Goal: Task Accomplishment & Management: Use online tool/utility

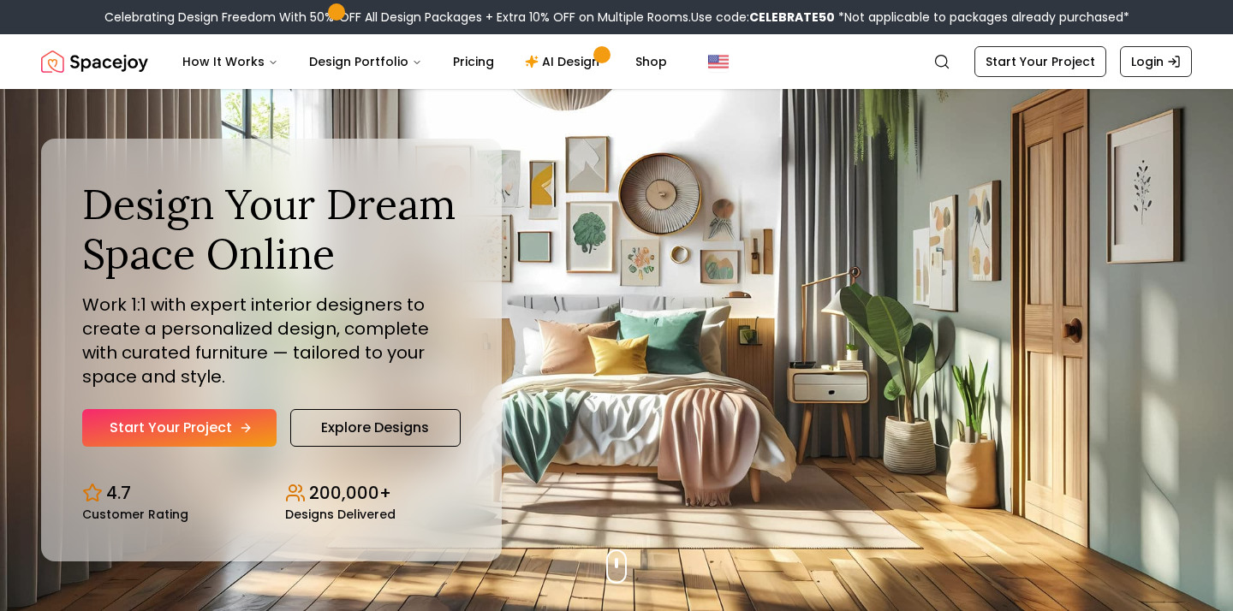
click at [199, 427] on link "Start Your Project" at bounding box center [179, 428] width 194 height 38
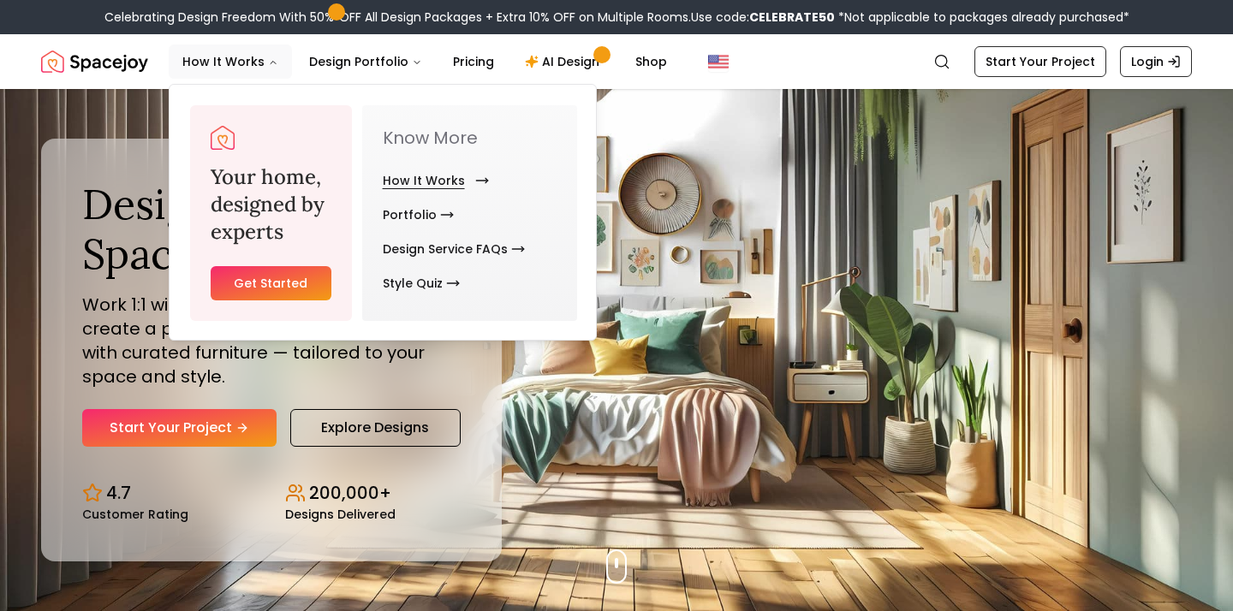
click at [409, 178] on link "How It Works" at bounding box center [432, 181] width 99 height 34
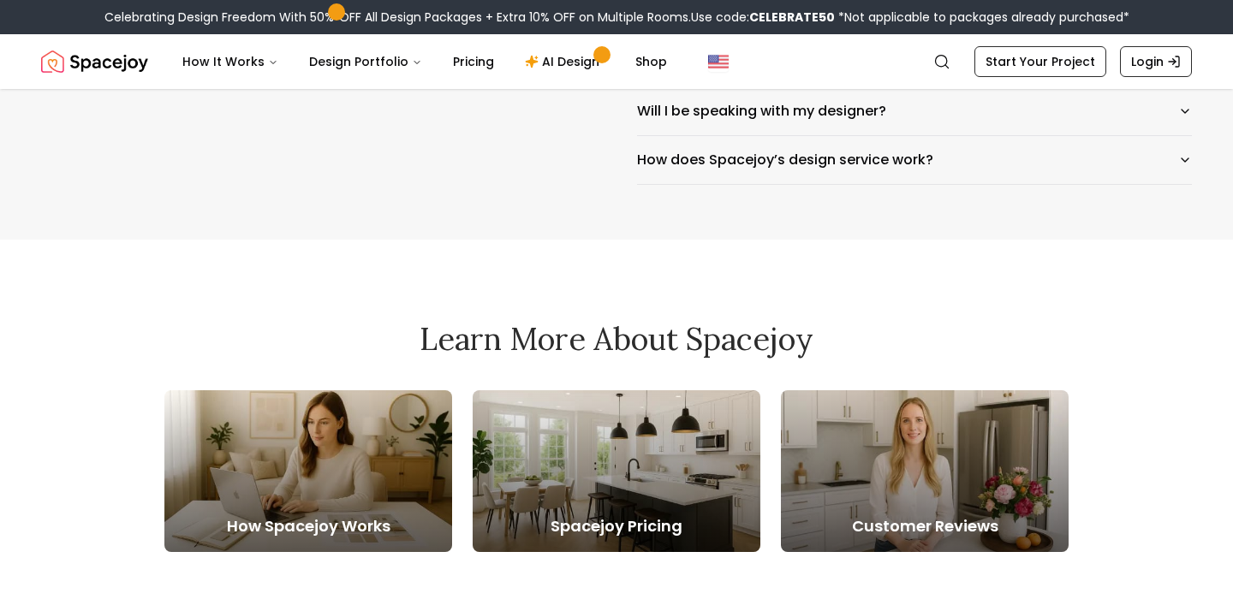
scroll to position [3012, 0]
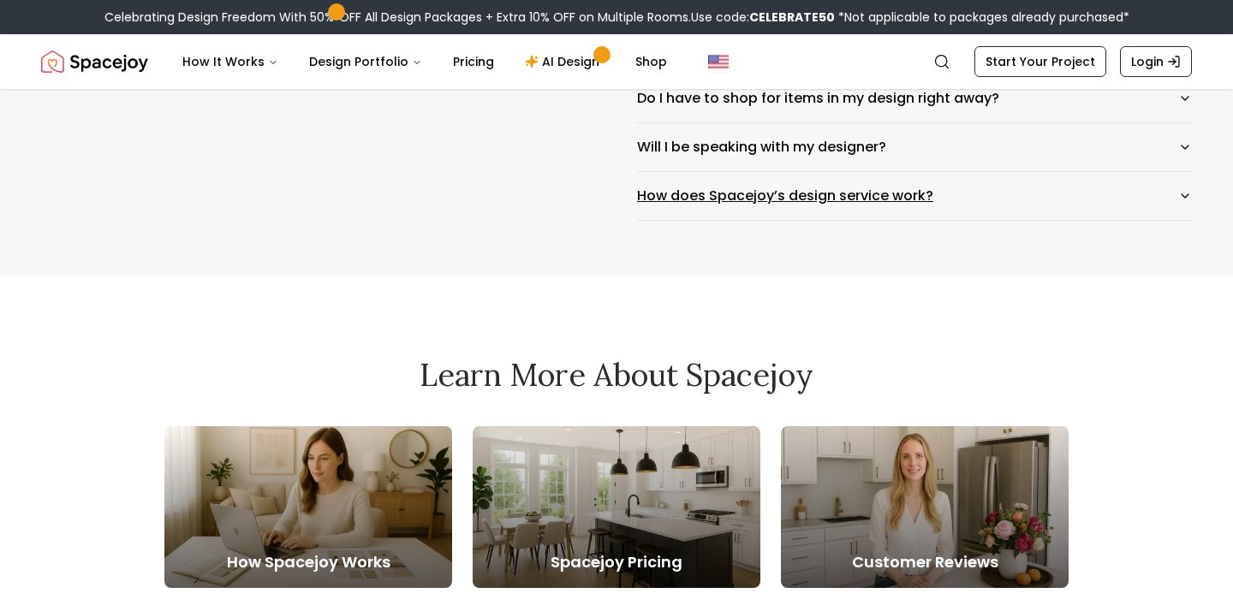
click at [820, 182] on button "How does Spacejoy’s design service work?" at bounding box center [914, 196] width 555 height 48
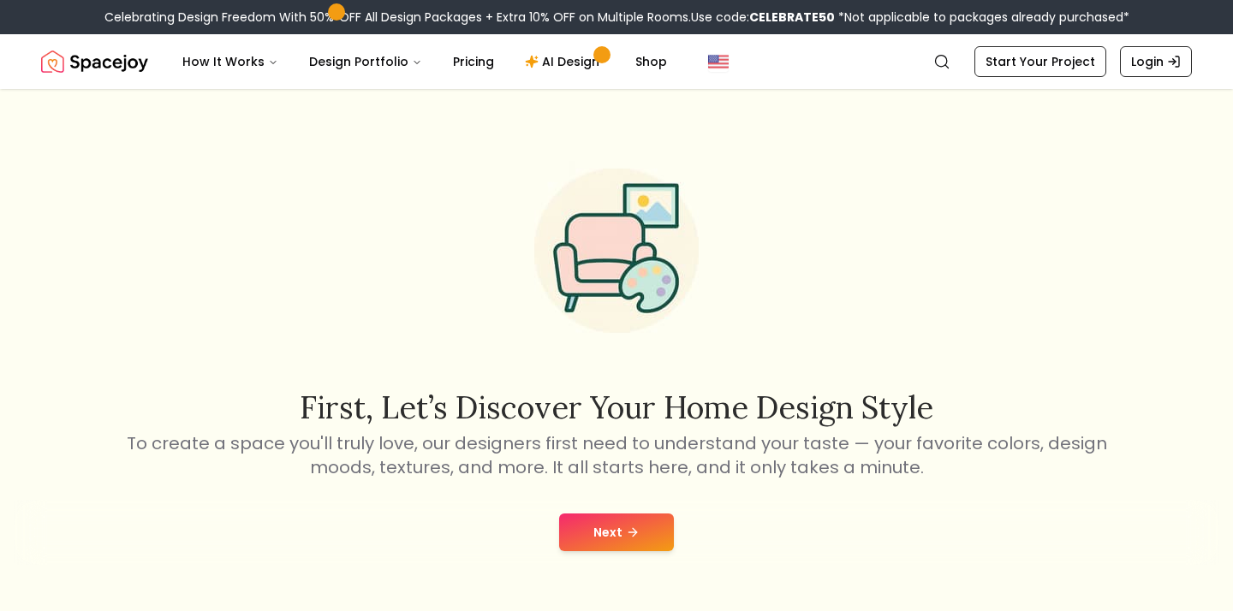
click at [617, 525] on button "Next" at bounding box center [616, 533] width 115 height 38
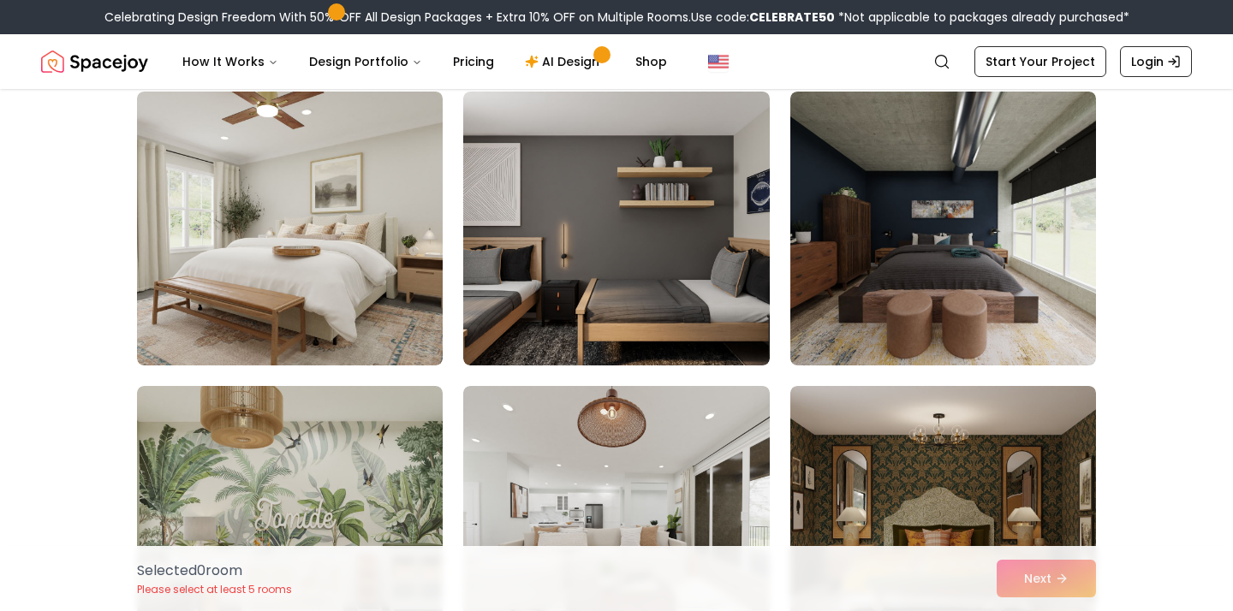
scroll to position [4558, 0]
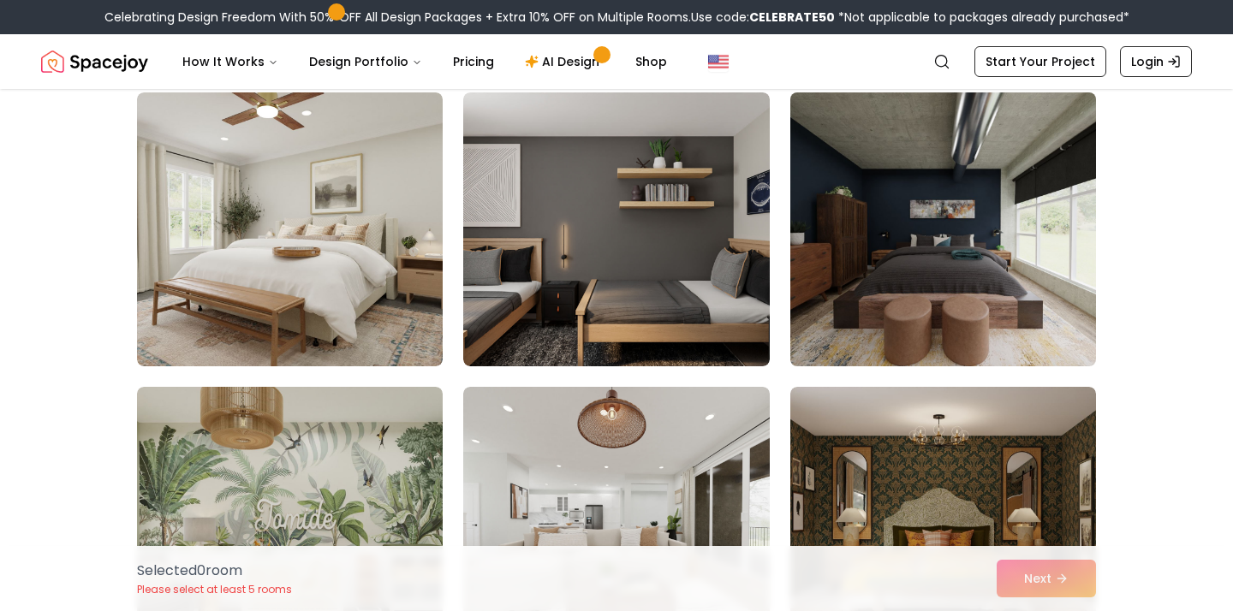
click at [985, 311] on img at bounding box center [943, 230] width 321 height 288
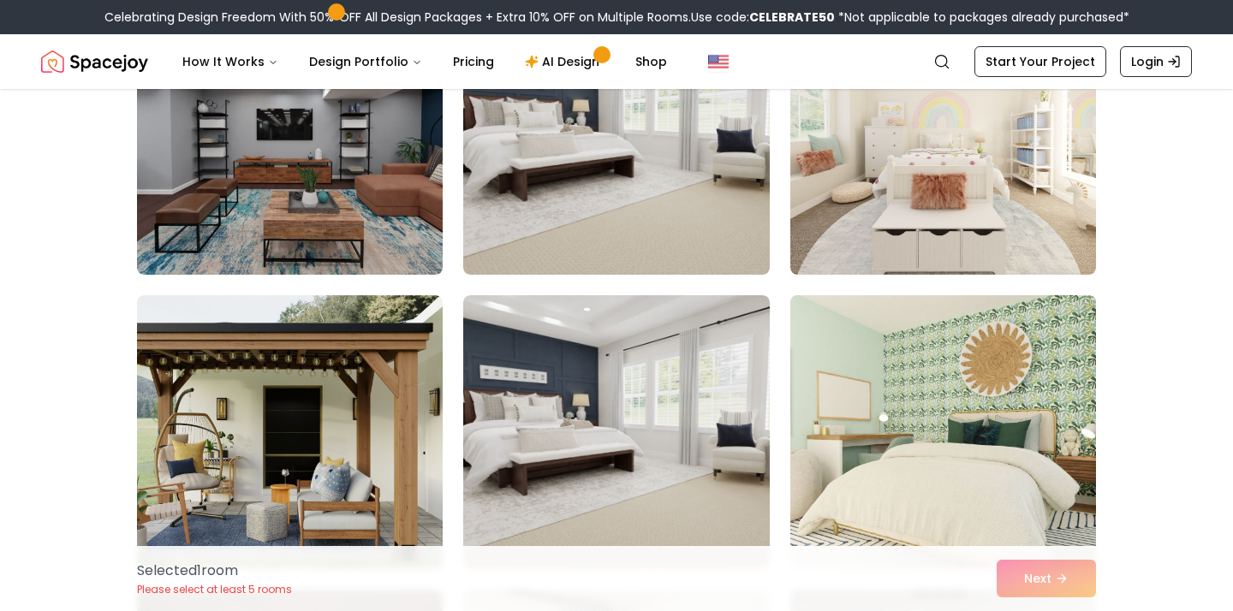
scroll to position [7907, 0]
